Goal: Task Accomplishment & Management: Manage account settings

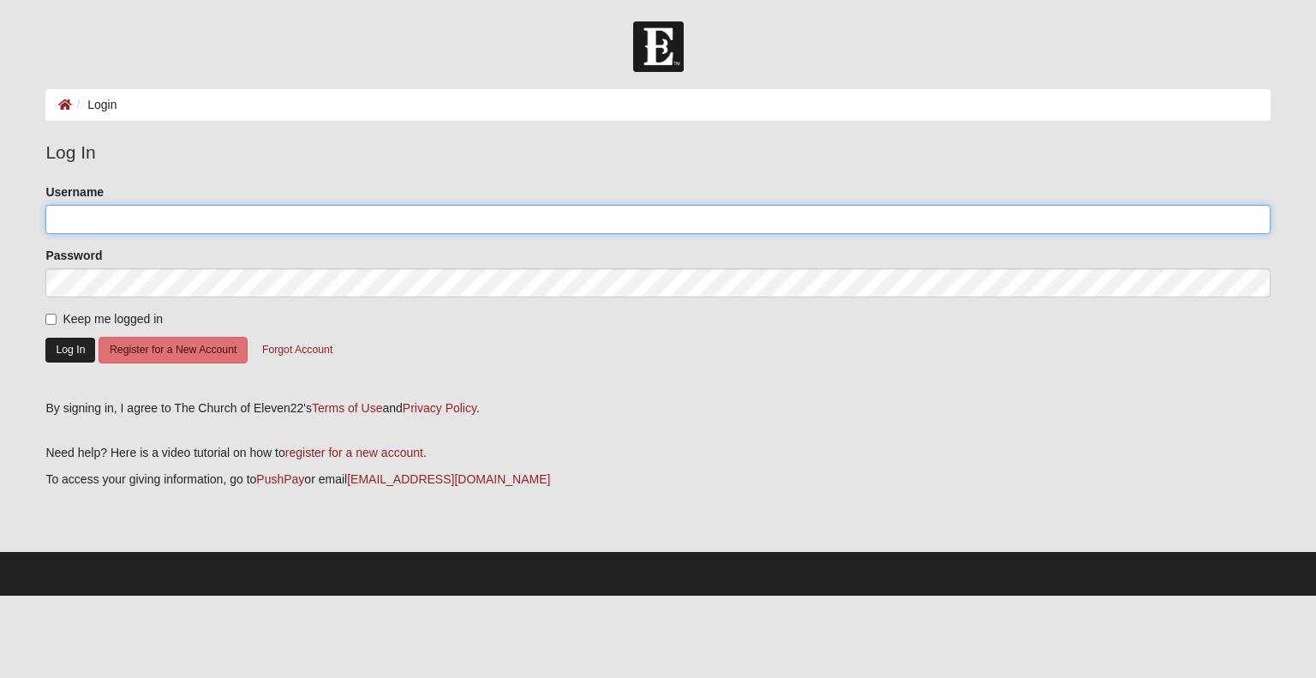
type input "[EMAIL_ADDRESS][DOMAIN_NAME]"
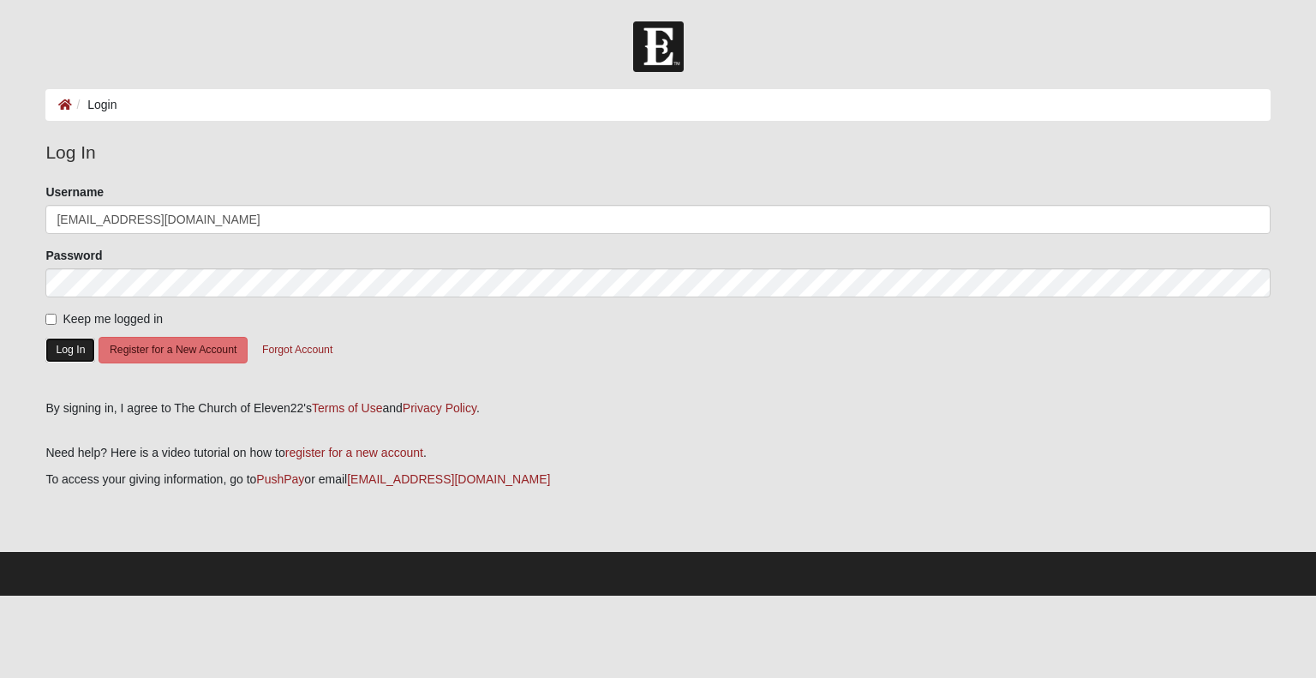
click at [73, 351] on button "Log In" at bounding box center [70, 350] width 50 height 25
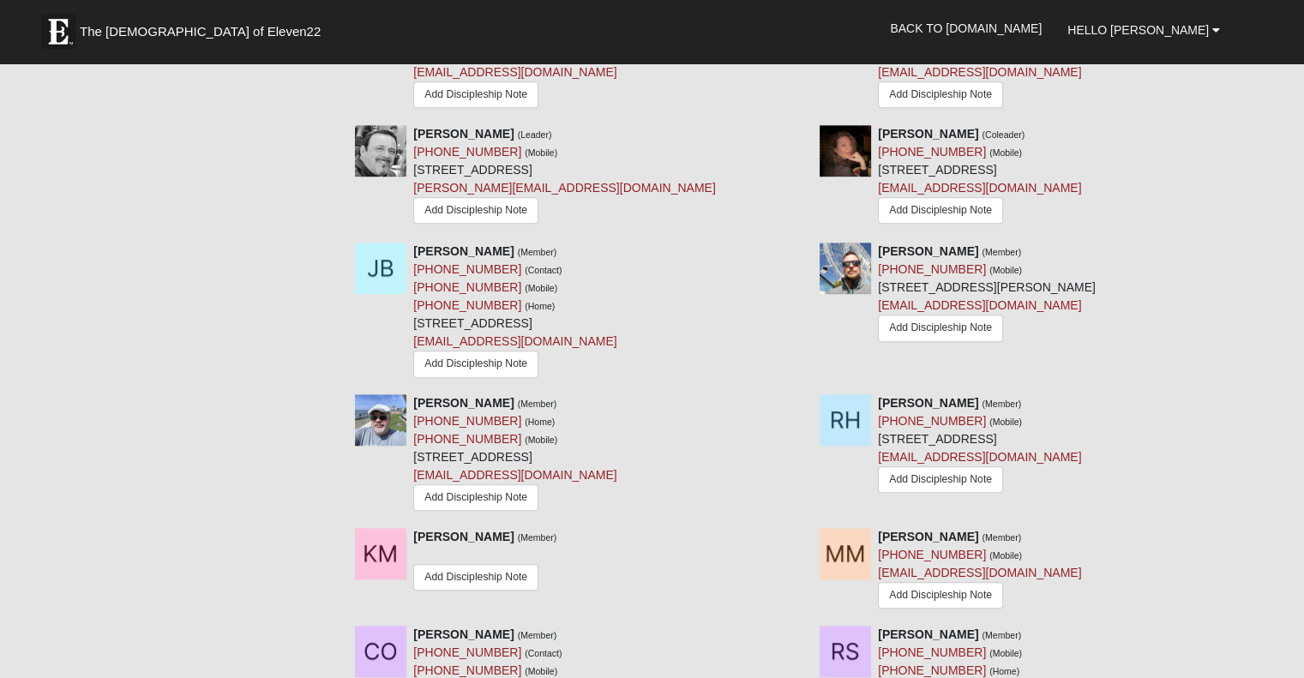
scroll to position [1114, 0]
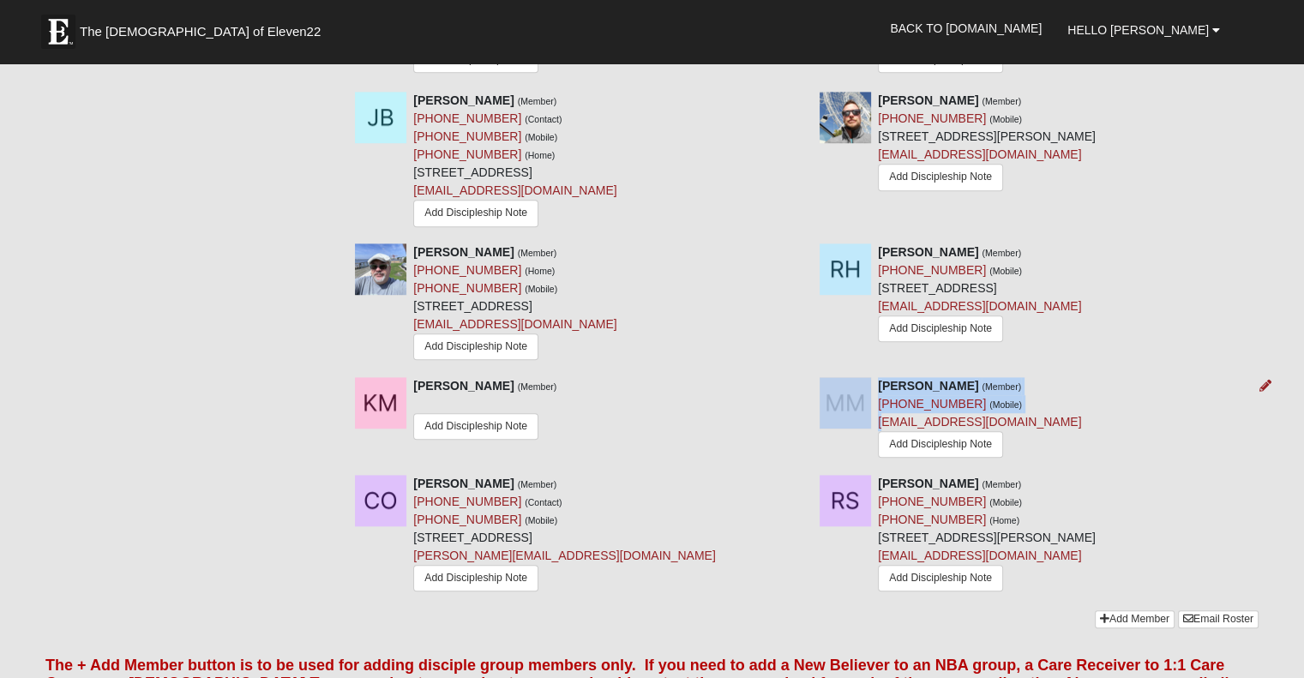
drag, startPoint x: 872, startPoint y: 422, endPoint x: 925, endPoint y: 431, distance: 54.0
click at [887, 428] on div "[PERSON_NAME] (Member) [PHONE_NUMBER] (Mobile) [EMAIL_ADDRESS][DOMAIN_NAME] Add…" at bounding box center [1038, 419] width 465 height 85
click at [1052, 423] on div "[PERSON_NAME] (Member) [PHONE_NUMBER] (Mobile) [EMAIL_ADDRESS][DOMAIN_NAME] Add…" at bounding box center [1038, 419] width 465 height 85
drag, startPoint x: 1028, startPoint y: 419, endPoint x: 992, endPoint y: 428, distance: 37.0
click at [1003, 421] on div "[PERSON_NAME] (Member) [PHONE_NUMBER] (Mobile) [EMAIL_ADDRESS][DOMAIN_NAME] Add…" at bounding box center [1038, 419] width 465 height 85
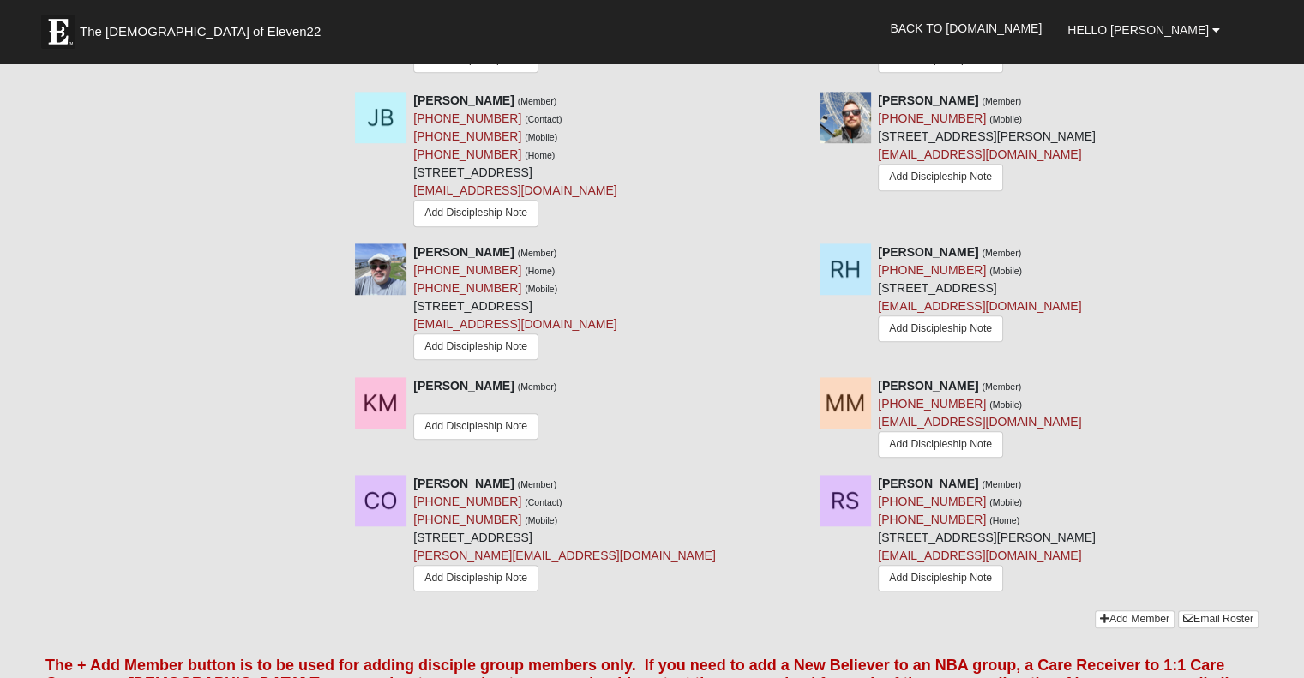
drag, startPoint x: 768, startPoint y: 463, endPoint x: 768, endPoint y: 451, distance: 12.0
click at [768, 451] on div "[PERSON_NAME] (Member) Add Discipleship Note [PERSON_NAME] (Member) [PHONE_NUMB…" at bounding box center [806, 426] width 929 height 98
click at [490, 346] on link "Add Discipleship Note" at bounding box center [475, 346] width 125 height 27
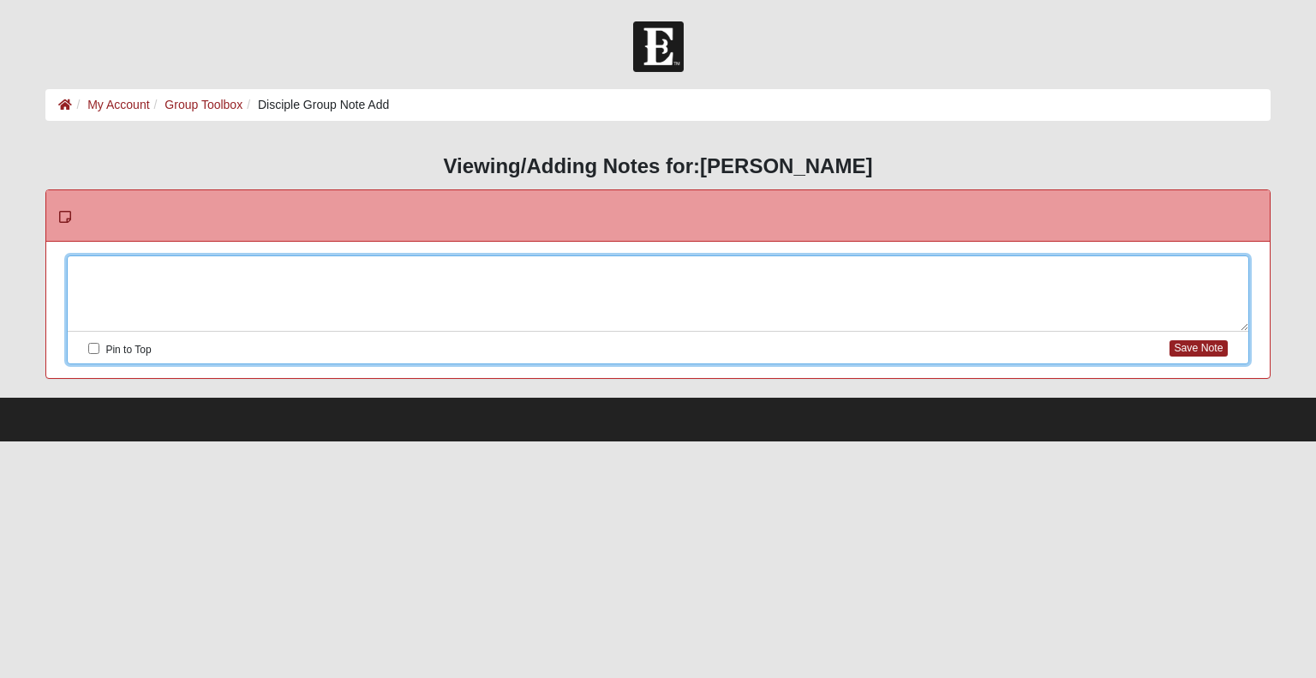
click at [180, 277] on div at bounding box center [658, 293] width 1180 height 75
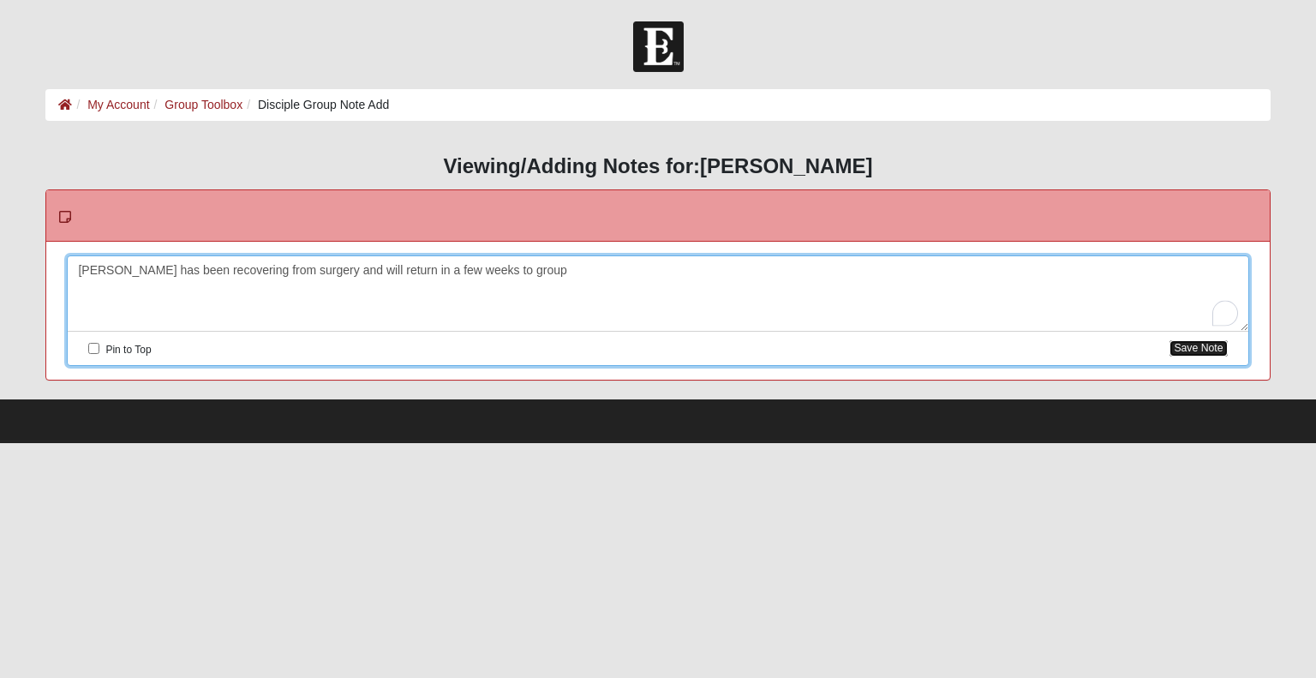
click at [1201, 342] on button "Save Note" at bounding box center [1198, 348] width 57 height 16
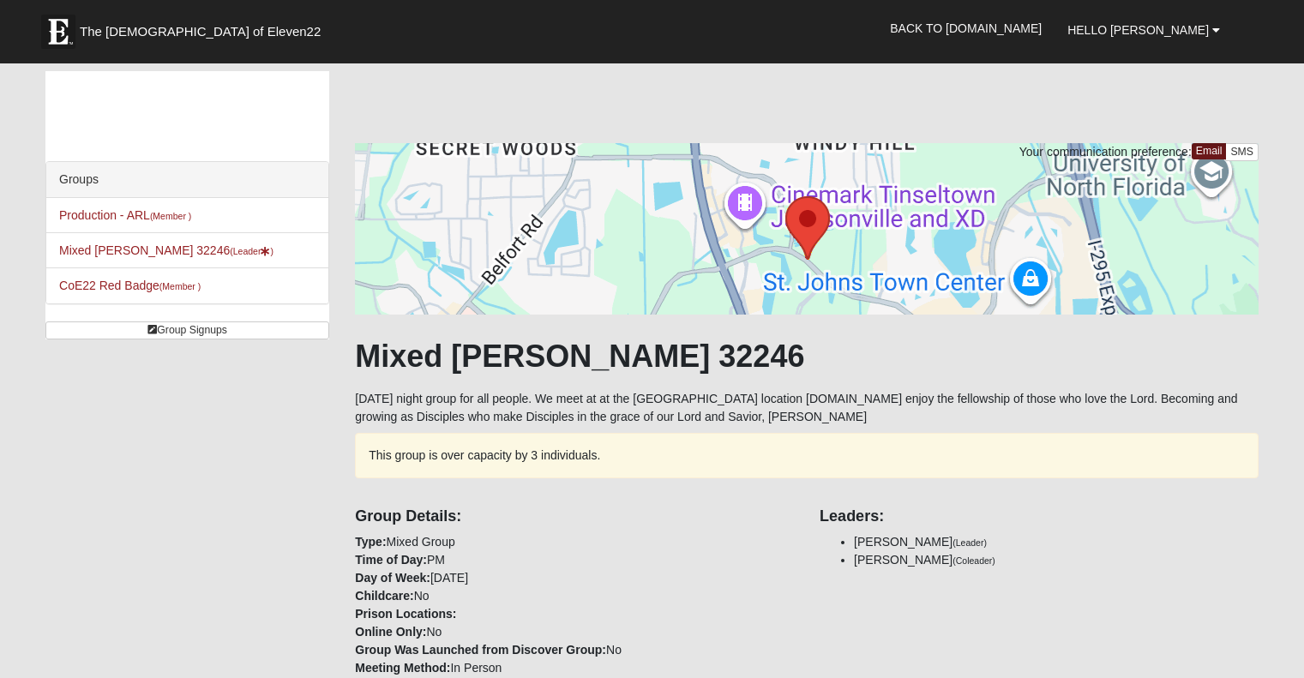
scroll to position [1114, 0]
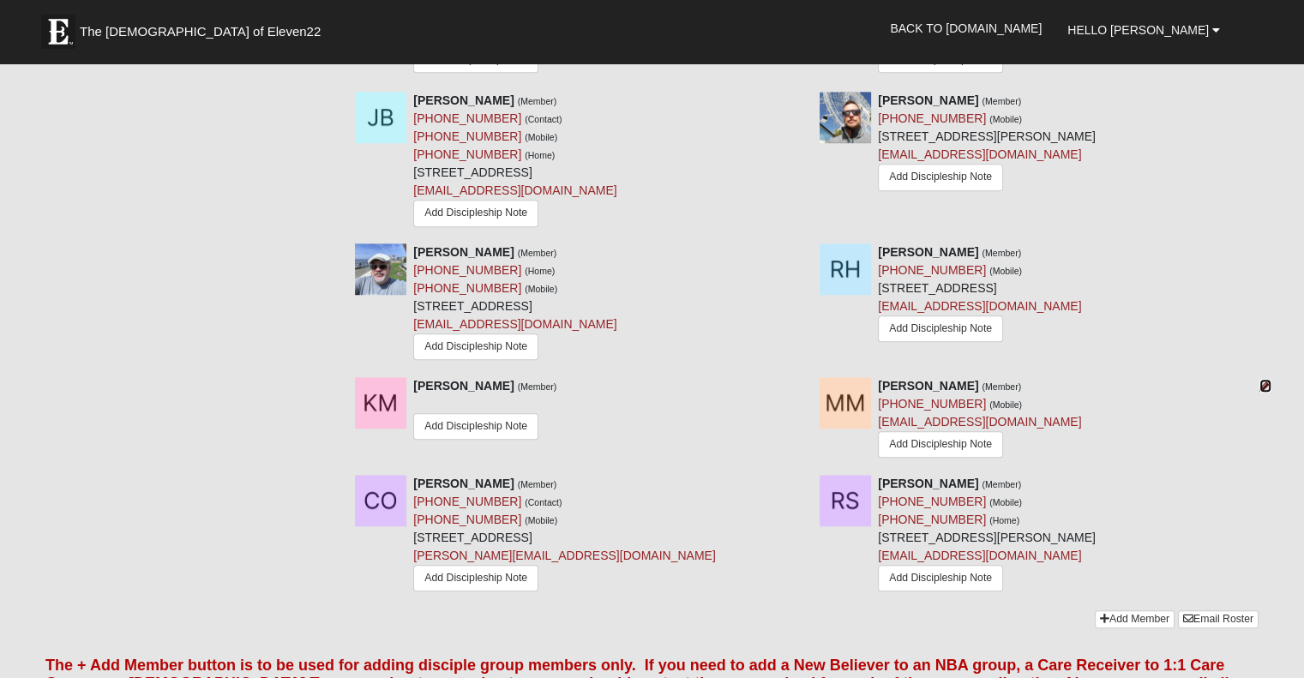
click at [1261, 384] on icon at bounding box center [1265, 386] width 12 height 12
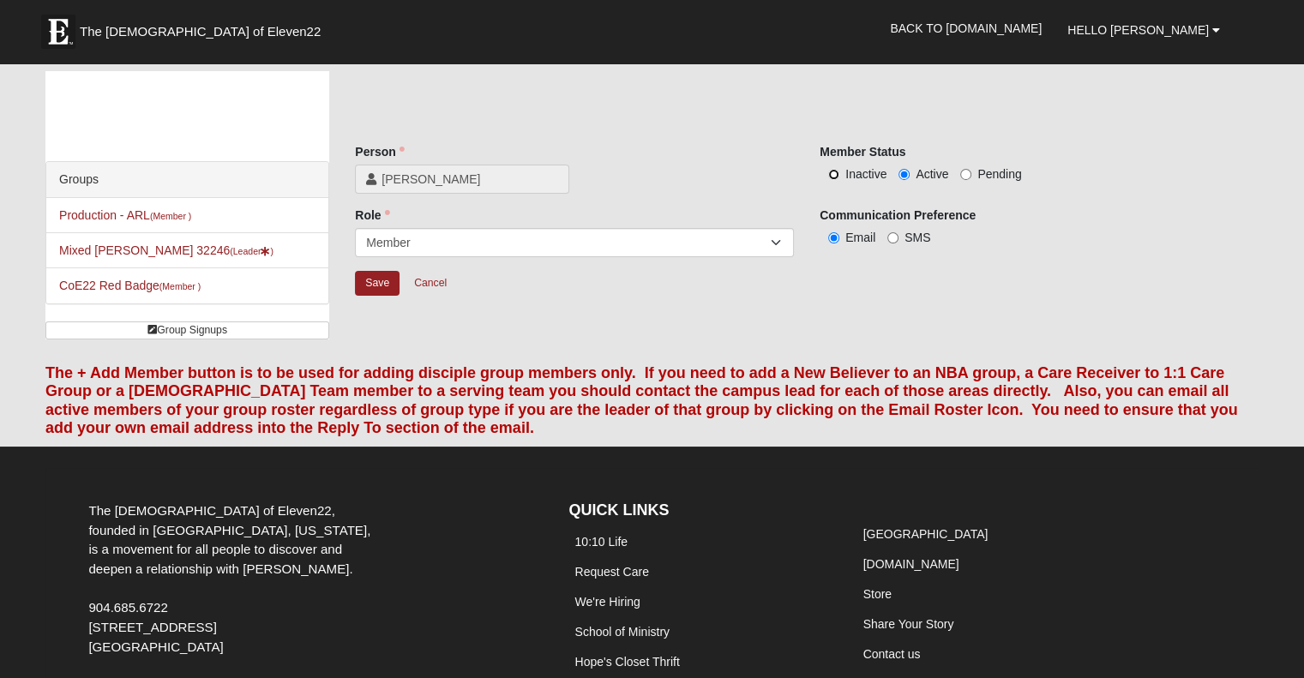
click at [833, 169] on input "Inactive" at bounding box center [833, 174] width 11 height 11
radio input "true"
click at [368, 280] on input "Save" at bounding box center [377, 283] width 45 height 25
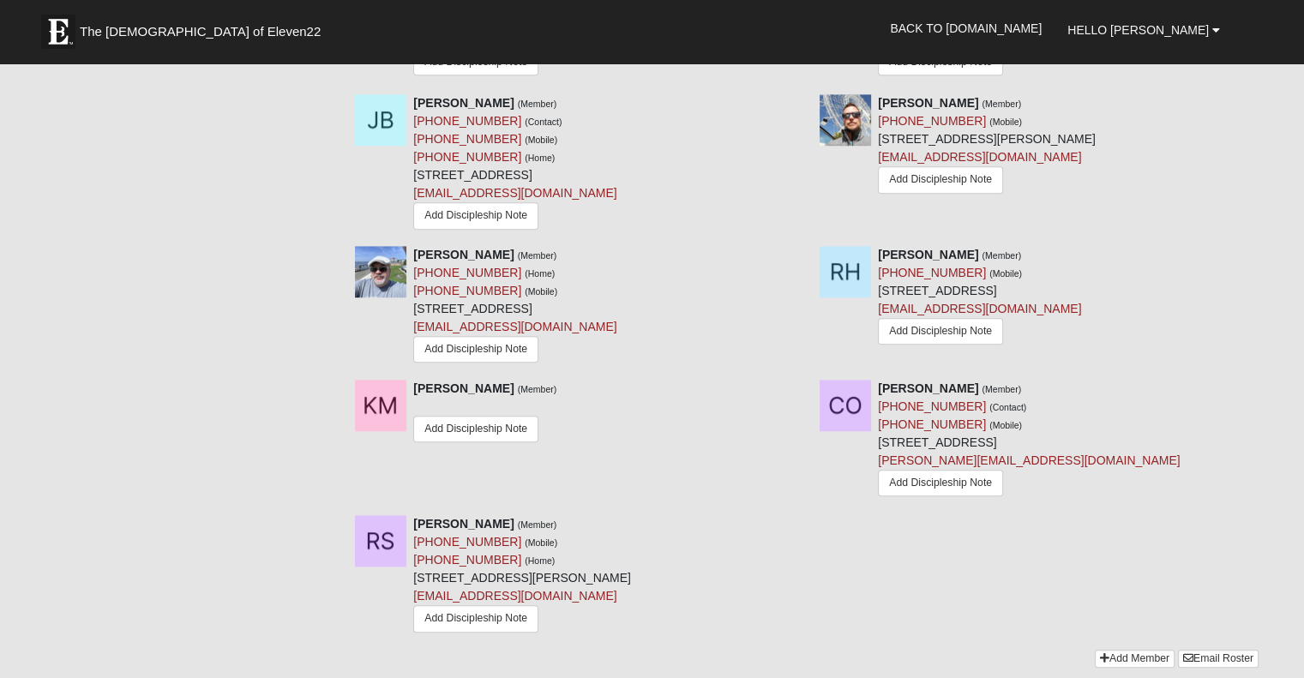
scroll to position [1114, 0]
click at [801, 383] on icon at bounding box center [800, 386] width 12 height 12
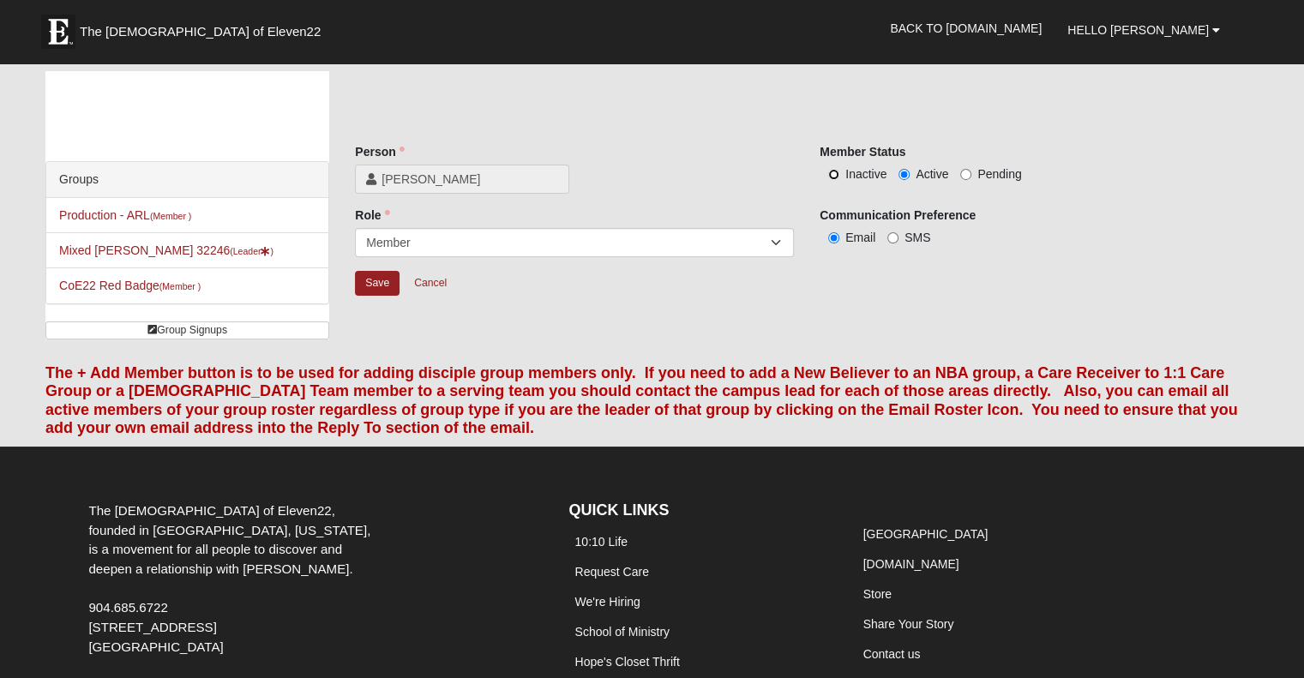
click at [830, 171] on input "Inactive" at bounding box center [833, 174] width 11 height 11
radio input "true"
click at [391, 277] on input "Save" at bounding box center [377, 283] width 45 height 25
